Goal: Information Seeking & Learning: Learn about a topic

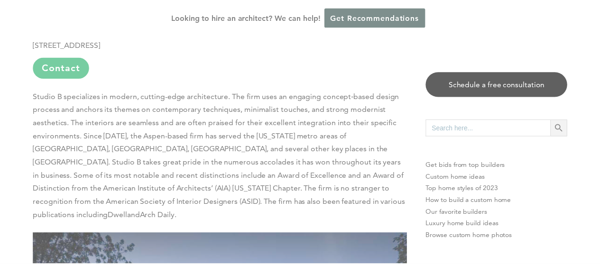
scroll to position [9, 0]
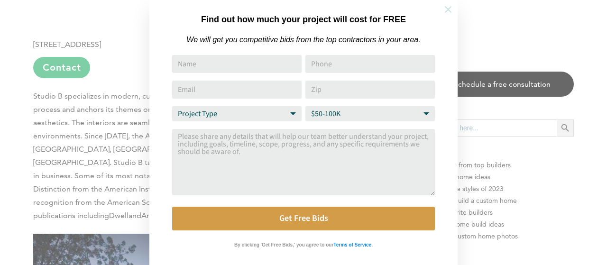
click at [451, 6] on icon at bounding box center [448, 9] width 7 height 7
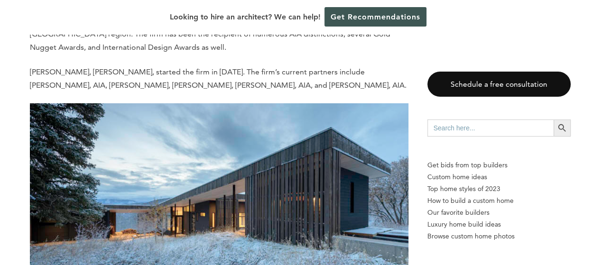
scroll to position [1438, 0]
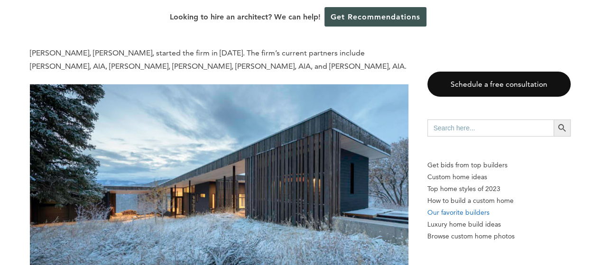
click at [477, 210] on p "Our favorite builders" at bounding box center [498, 213] width 143 height 12
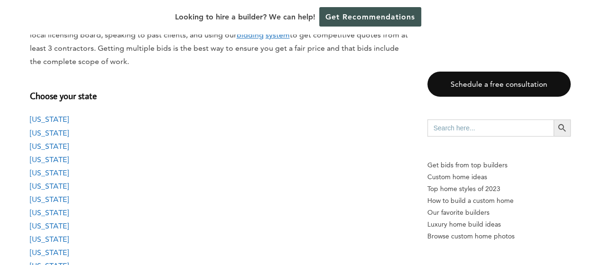
scroll to position [788, 0]
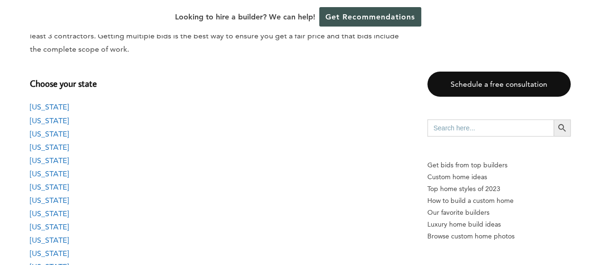
click at [48, 173] on link "Colorado" at bounding box center [49, 173] width 39 height 9
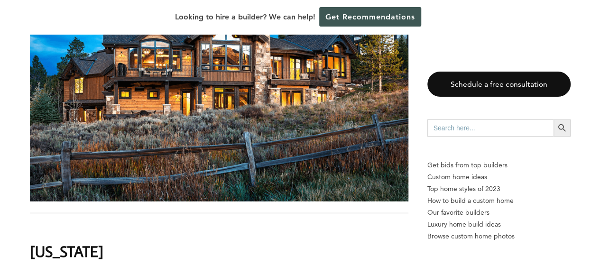
scroll to position [4915, 0]
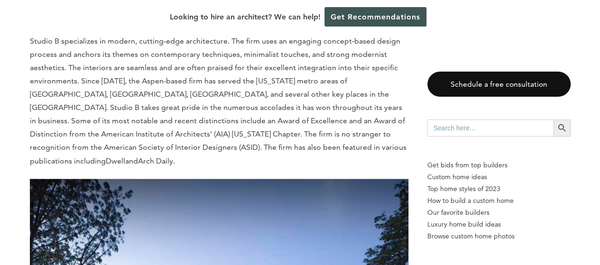
scroll to position [751, 0]
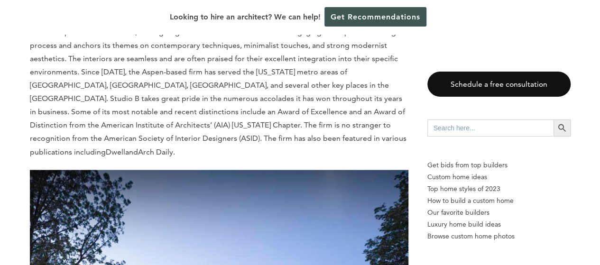
click at [547, 30] on div "Looking to hire an architect? We can help! Get Recommendations" at bounding box center [300, 17] width 600 height 34
click at [455, 33] on div "Looking to hire an architect? We can help! Get Recommendations" at bounding box center [300, 17] width 600 height 34
click at [394, 116] on p "Studio B specializes in modern, cutting-edge architecture. The firm uses an eng…" at bounding box center [219, 92] width 378 height 133
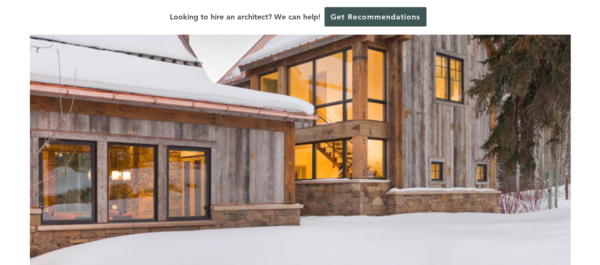
scroll to position [66, 0]
